Goal: Find contact information: Find contact information

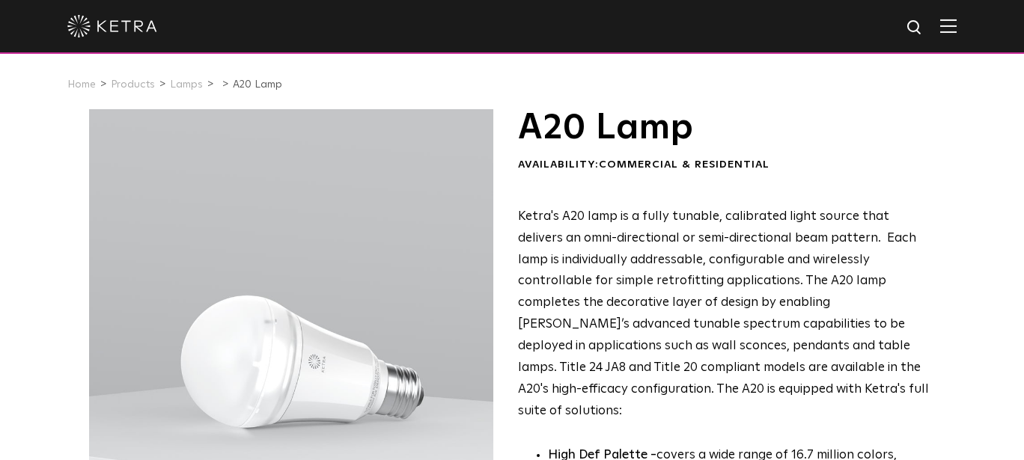
scroll to position [75, 0]
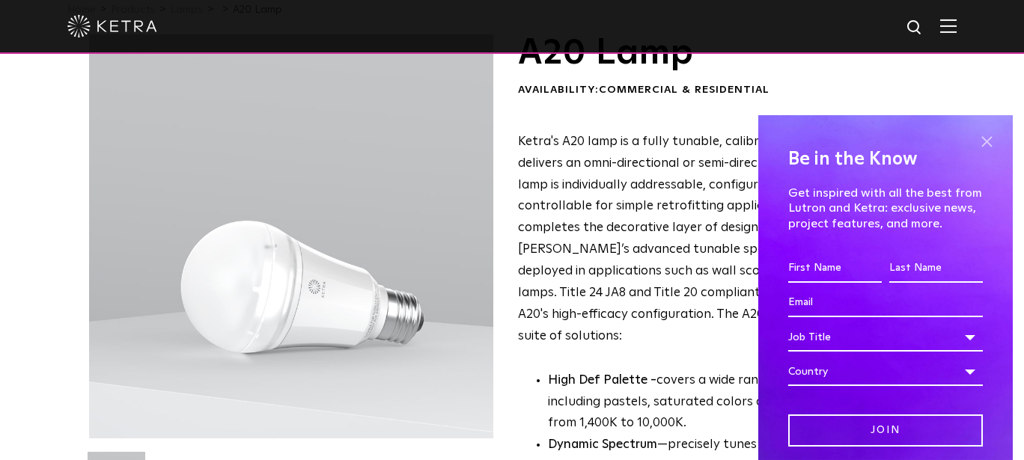
click at [977, 141] on span at bounding box center [987, 141] width 22 height 22
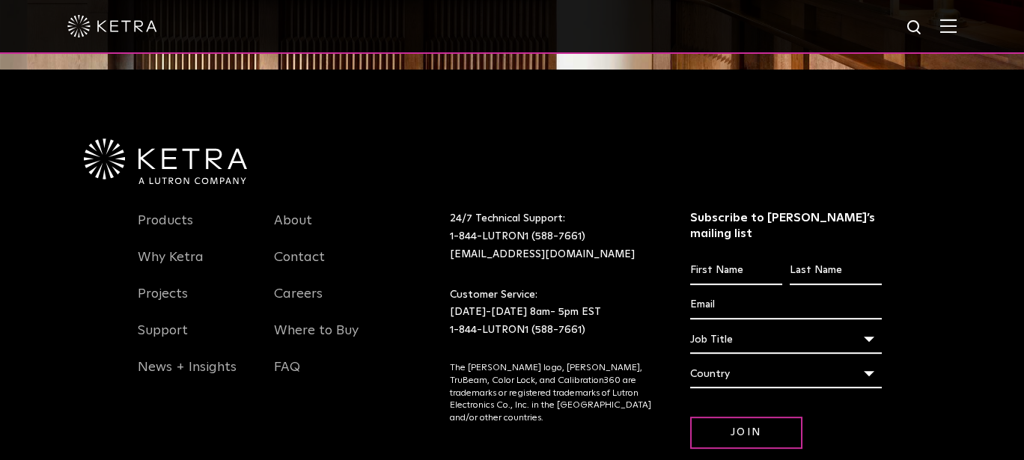
scroll to position [1993, 0]
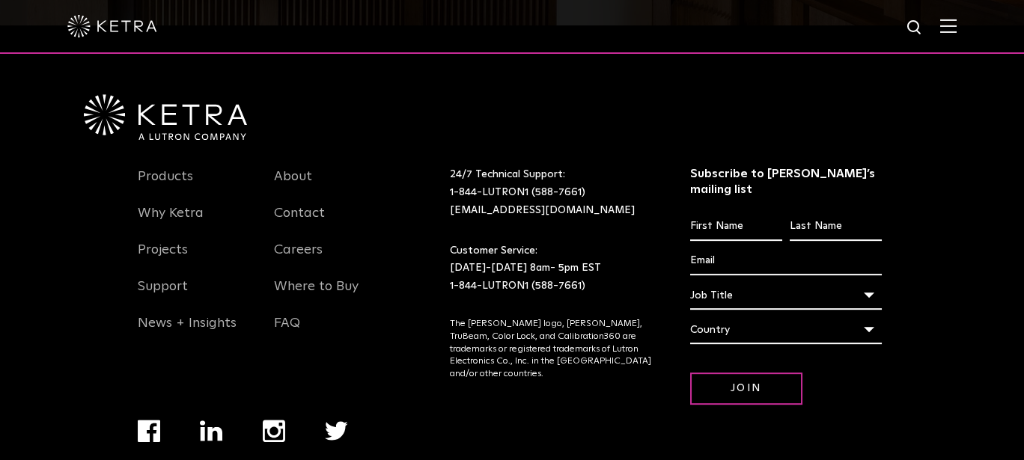
click at [323, 240] on li "Careers" at bounding box center [331, 258] width 114 height 37
click at [319, 279] on link "Where to Buy" at bounding box center [316, 296] width 85 height 34
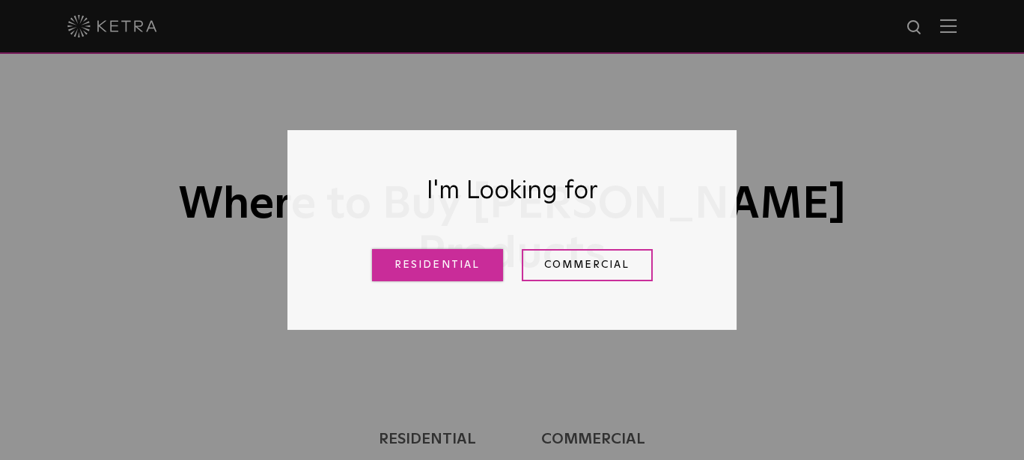
click at [447, 264] on link "Residential" at bounding box center [437, 265] width 131 height 32
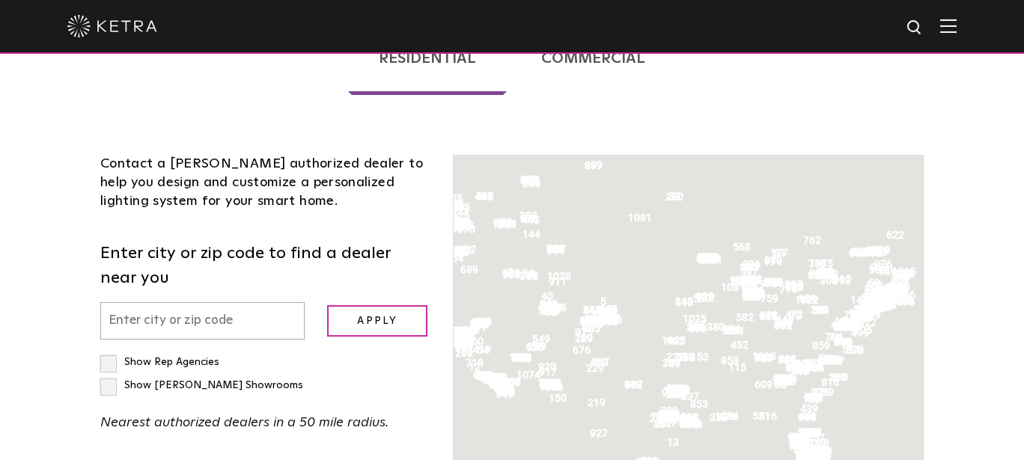
scroll to position [374, 0]
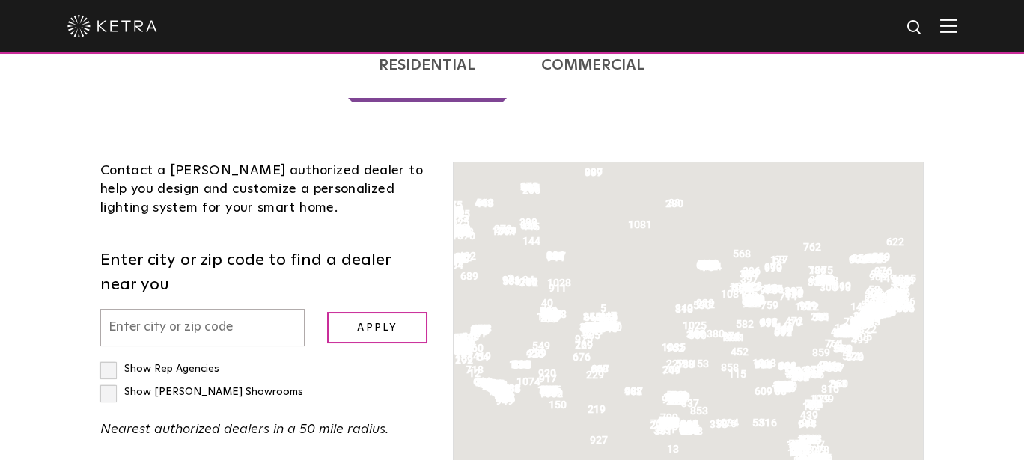
click at [201, 309] on input "text" at bounding box center [202, 328] width 204 height 38
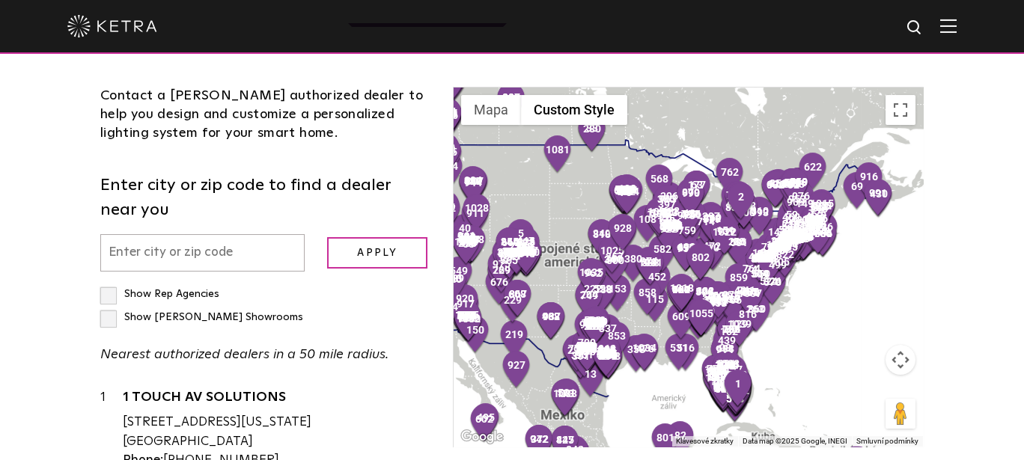
scroll to position [599, 0]
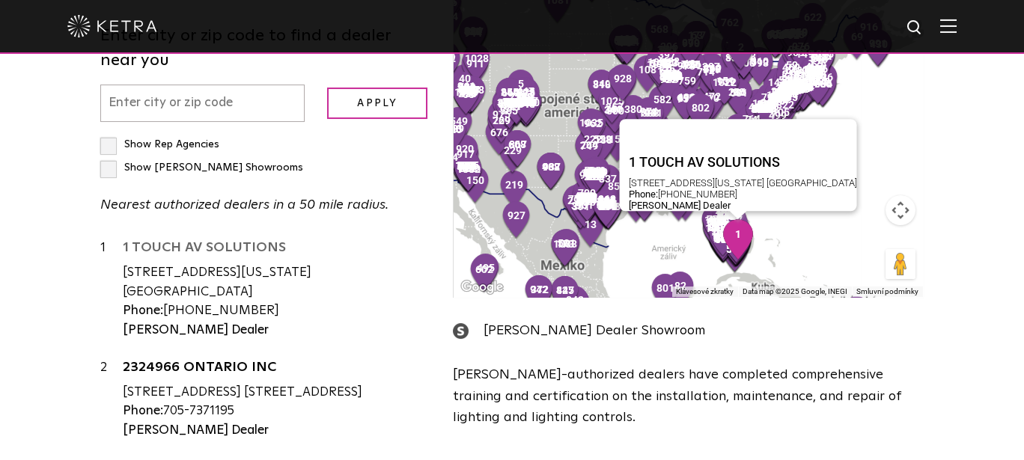
click at [160, 241] on link "1 TOUCH AV SOLUTIONS" at bounding box center [277, 250] width 308 height 19
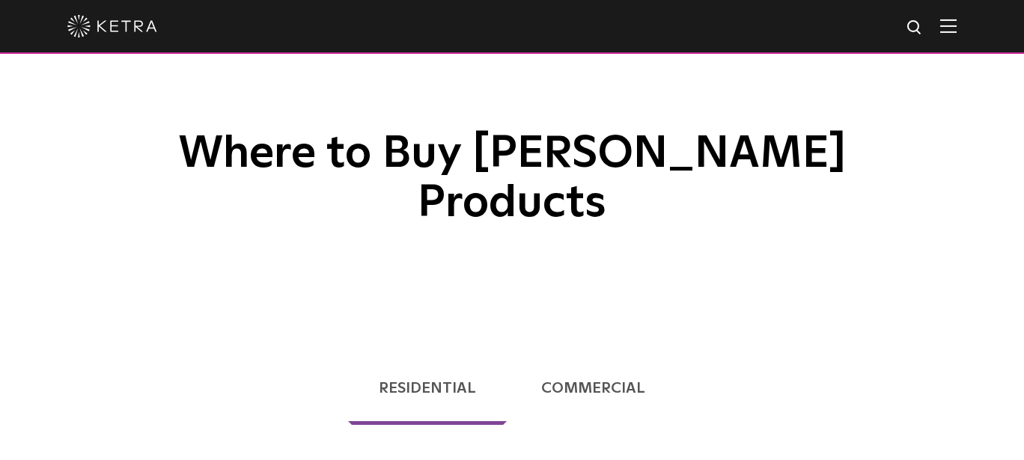
scroll to position [0, 0]
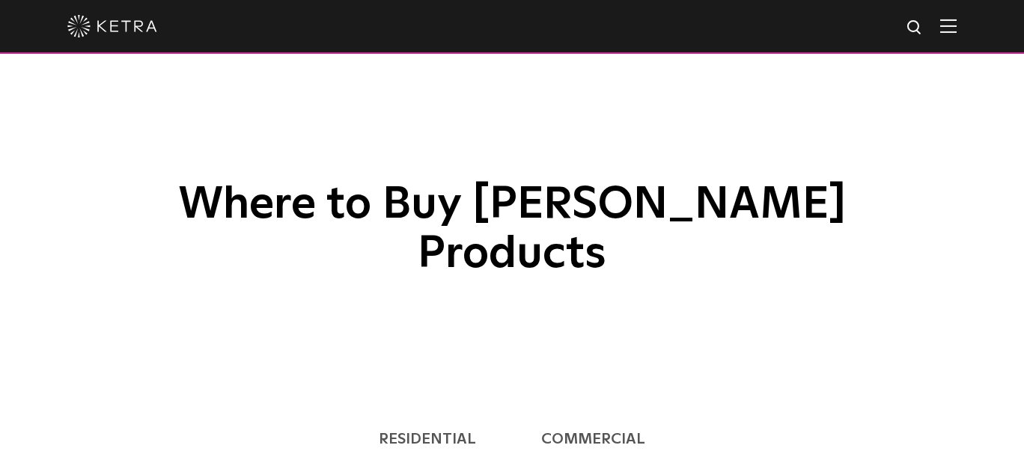
click at [957, 23] on img at bounding box center [948, 26] width 16 height 14
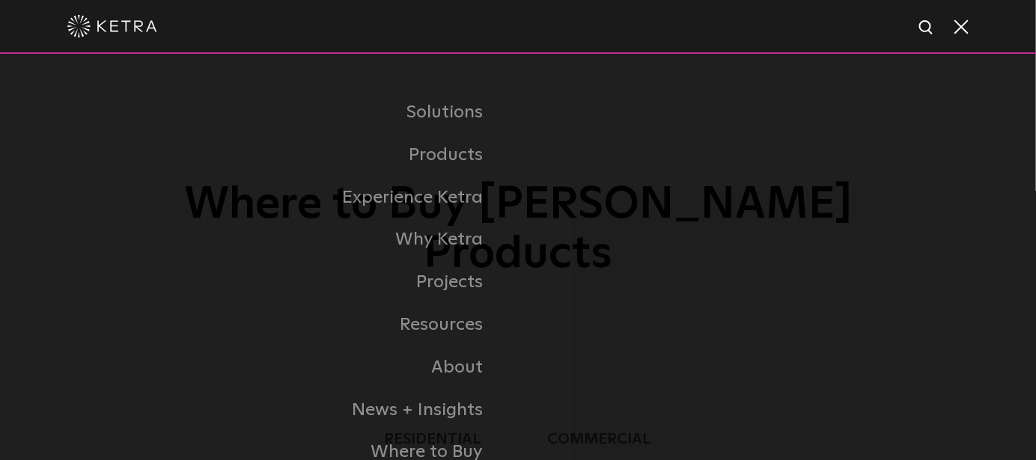
click at [961, 37] on div at bounding box center [517, 26] width 901 height 52
click at [964, 22] on span at bounding box center [960, 26] width 16 height 15
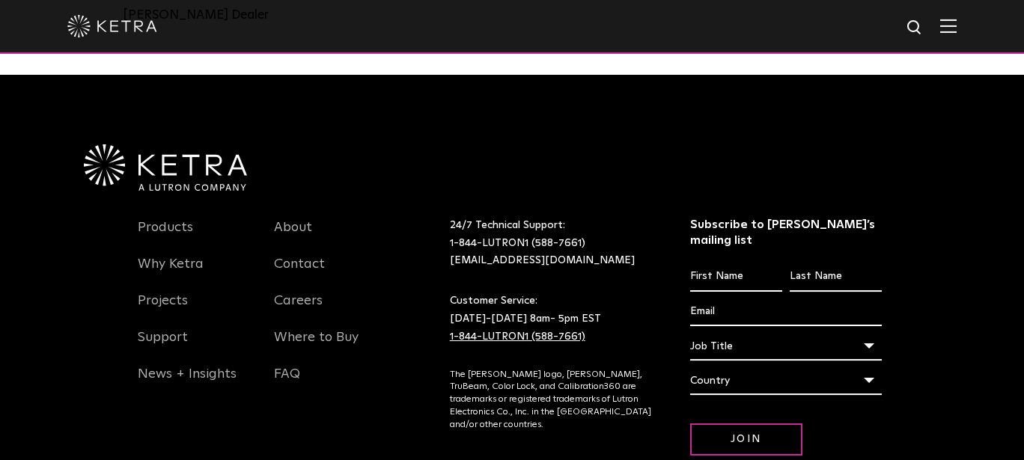
scroll to position [1135, 0]
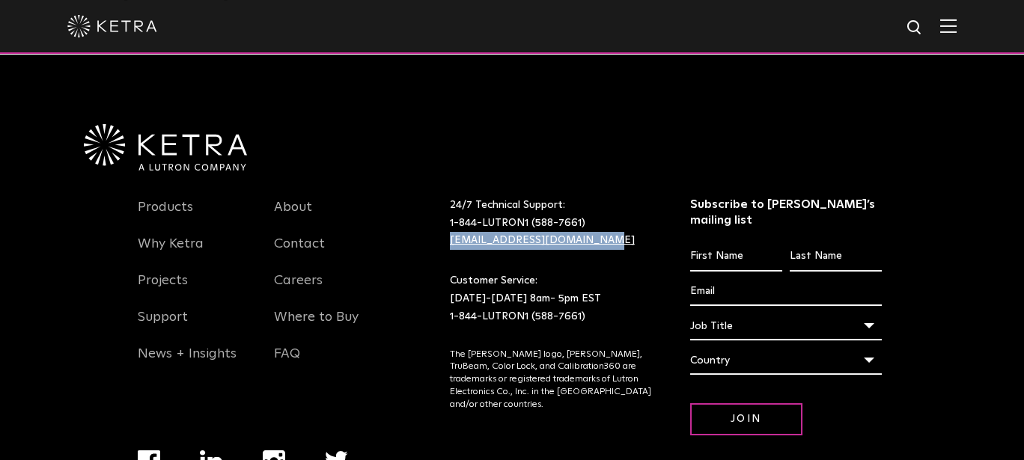
drag, startPoint x: 592, startPoint y: 174, endPoint x: 449, endPoint y: 168, distance: 142.4
click at [450, 197] on p "24/7 Technical Support: 1-844-LUTRON1 (588-7661) lightingsupport@lutron.com" at bounding box center [551, 223] width 203 height 53
copy link "[EMAIL_ADDRESS][DOMAIN_NAME]"
click at [744, 74] on div at bounding box center [512, 113] width 869 height 116
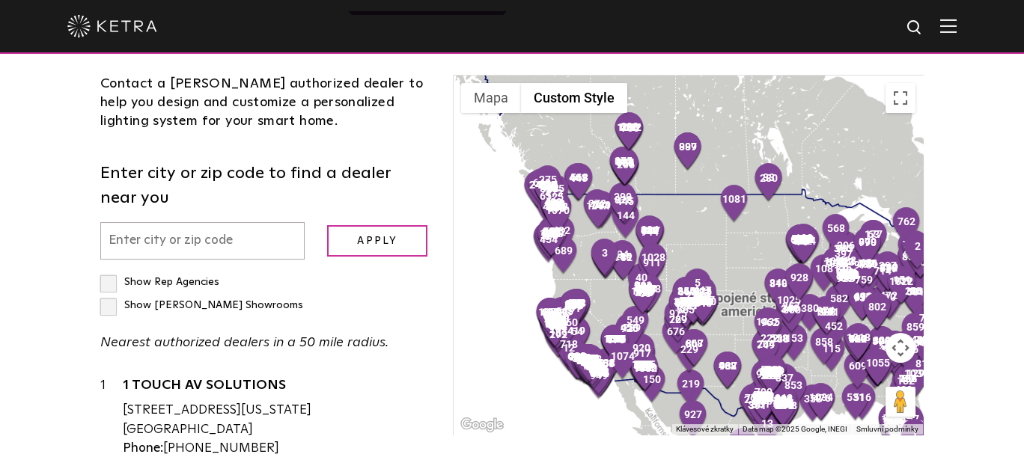
scroll to position [0, 0]
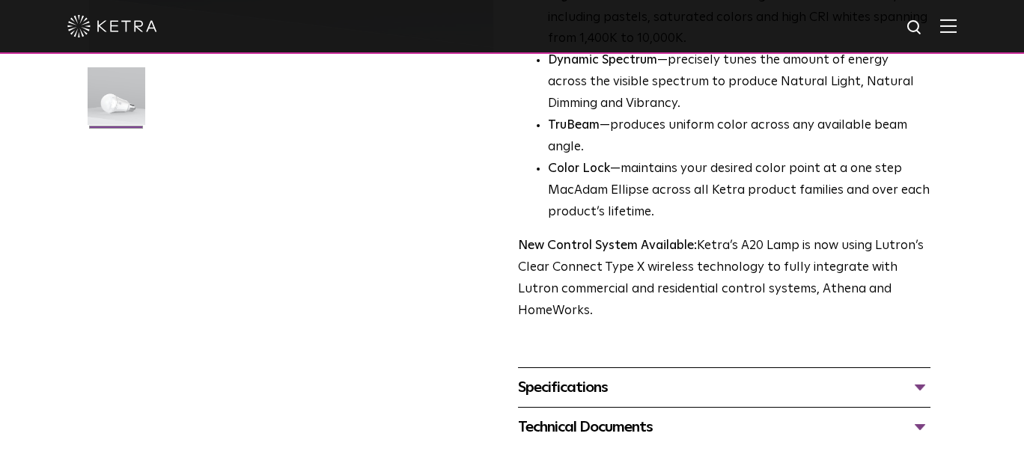
scroll to position [523, 0]
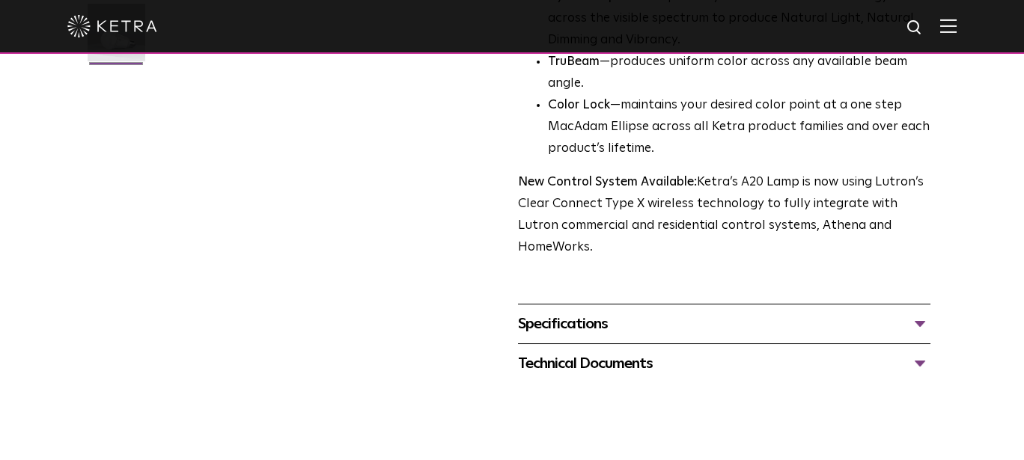
click at [917, 312] on div "Specifications" at bounding box center [724, 324] width 413 height 24
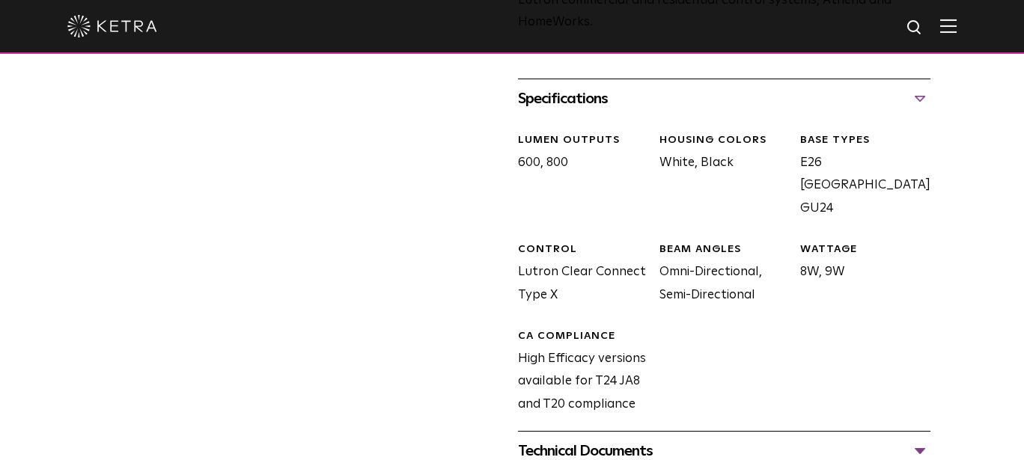
scroll to position [898, 0]
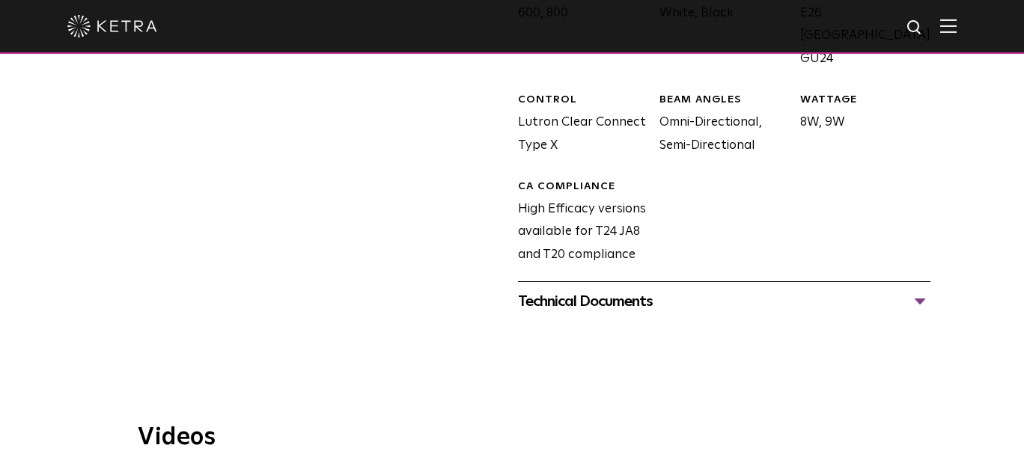
click at [916, 290] on div "Technical Documents" at bounding box center [724, 302] width 413 height 24
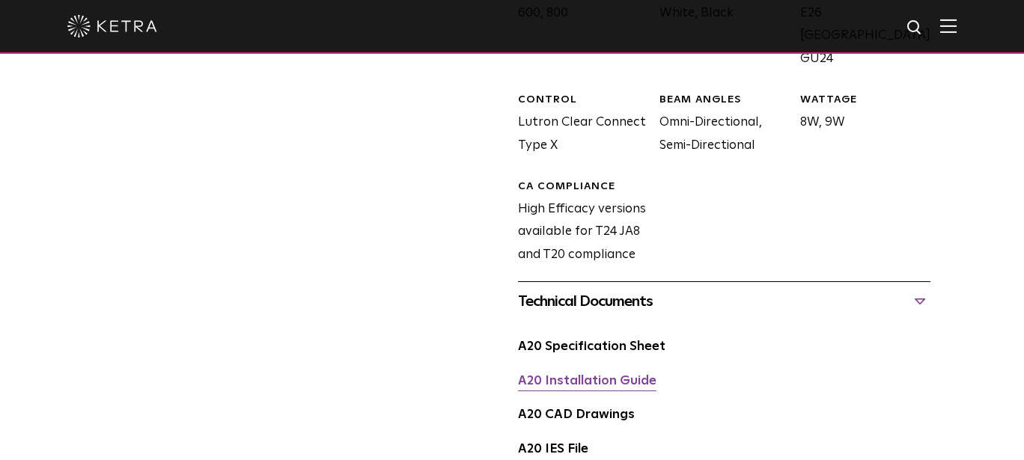
click at [589, 375] on link "A20 Installation Guide" at bounding box center [587, 381] width 139 height 13
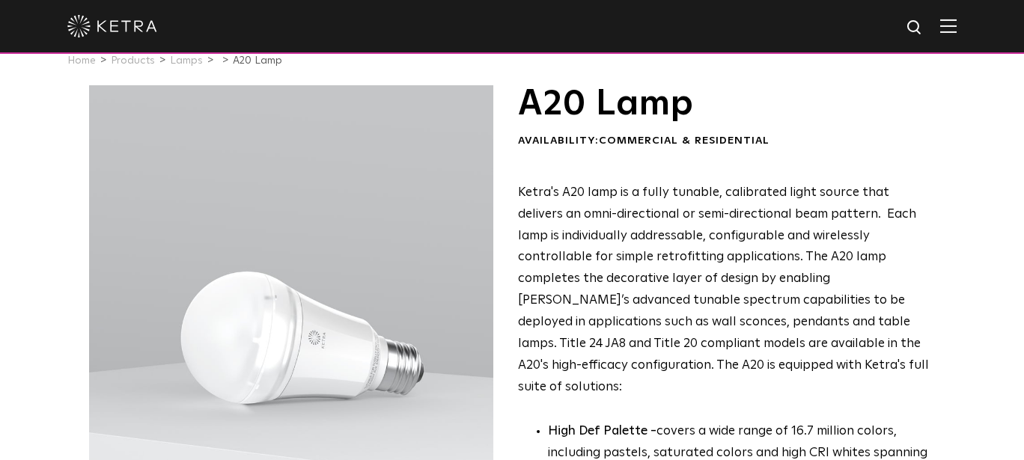
scroll to position [0, 0]
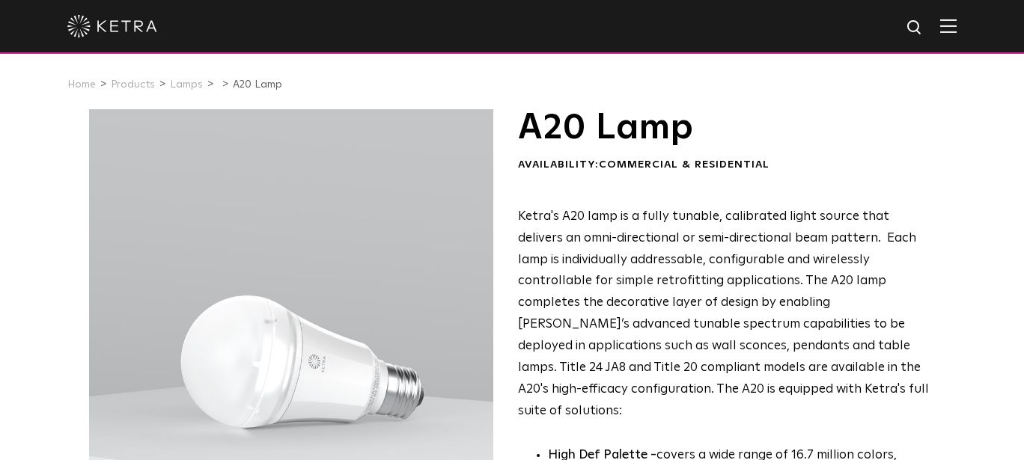
click at [957, 27] on img at bounding box center [948, 26] width 16 height 14
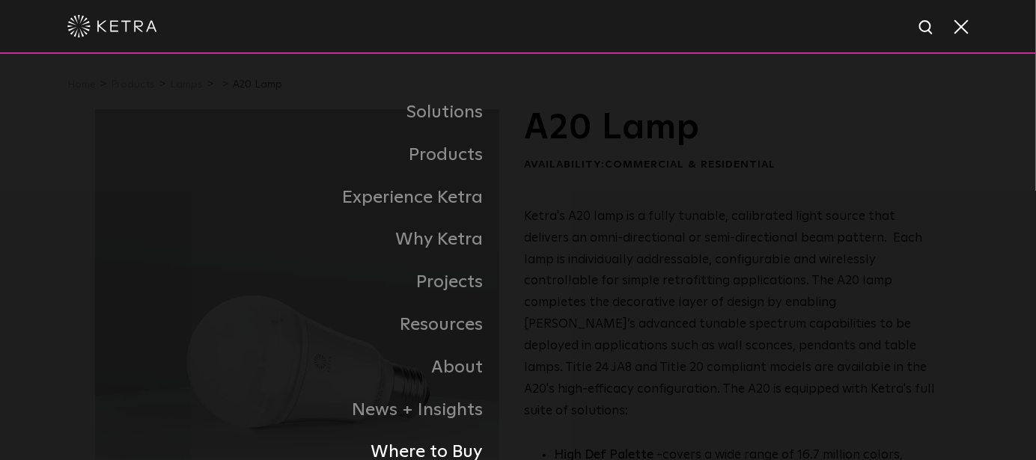
click at [438, 449] on link "Where to Buy" at bounding box center [306, 452] width 423 height 43
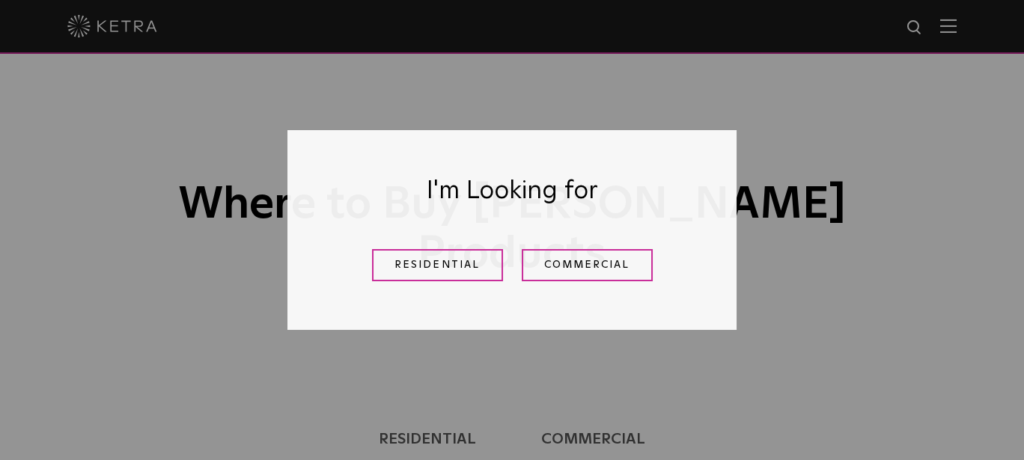
click at [633, 384] on div "I'm Looking for Residential Commercial" at bounding box center [512, 230] width 1024 height 460
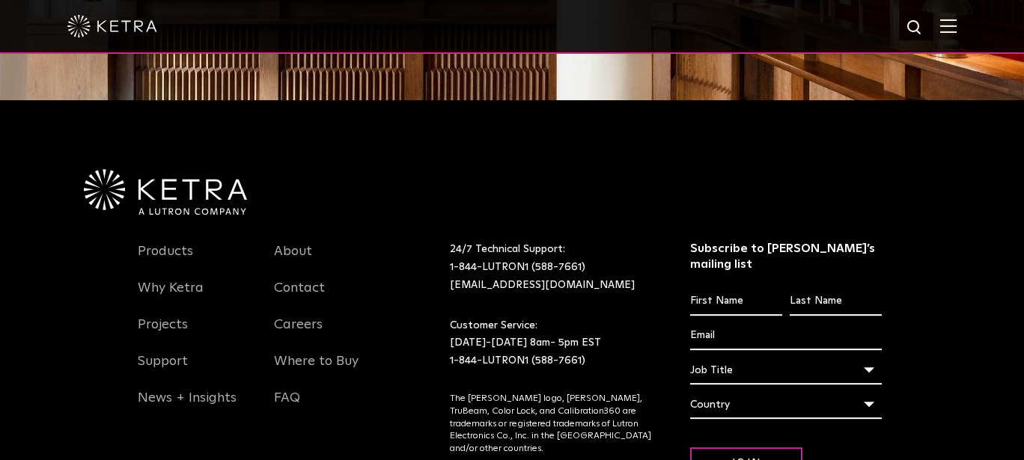
scroll to position [1993, 0]
